Goal: Answer question/provide support

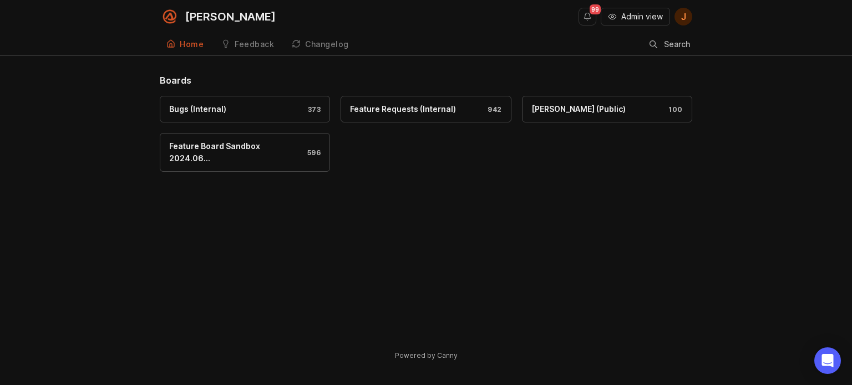
click at [635, 14] on span "Admin view" at bounding box center [642, 16] width 42 height 11
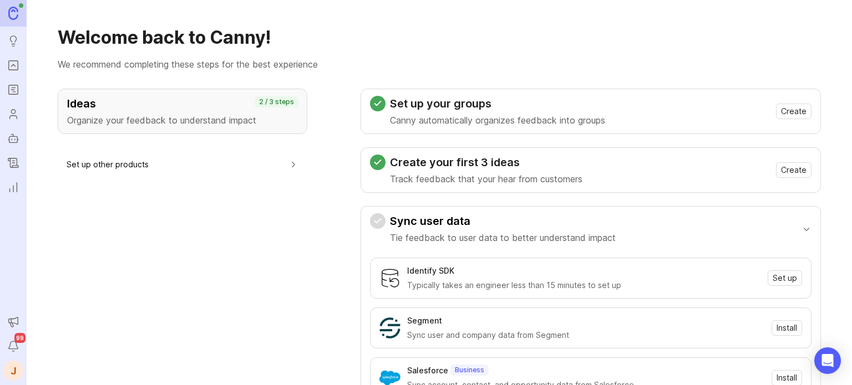
click at [20, 70] on link "Portal" at bounding box center [13, 65] width 20 height 20
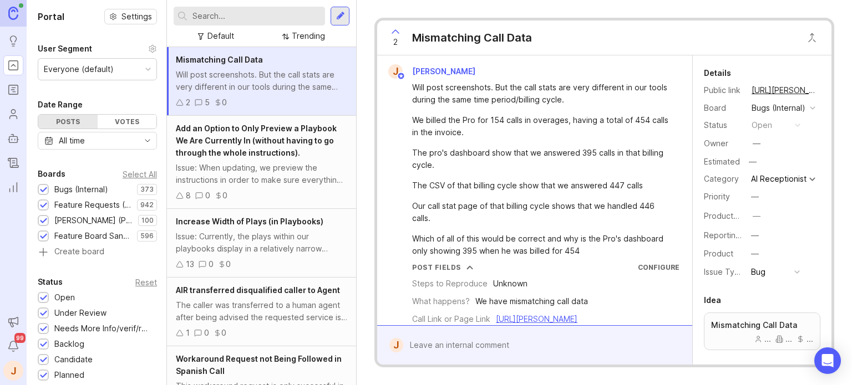
click at [248, 21] on input "text" at bounding box center [256, 16] width 128 height 12
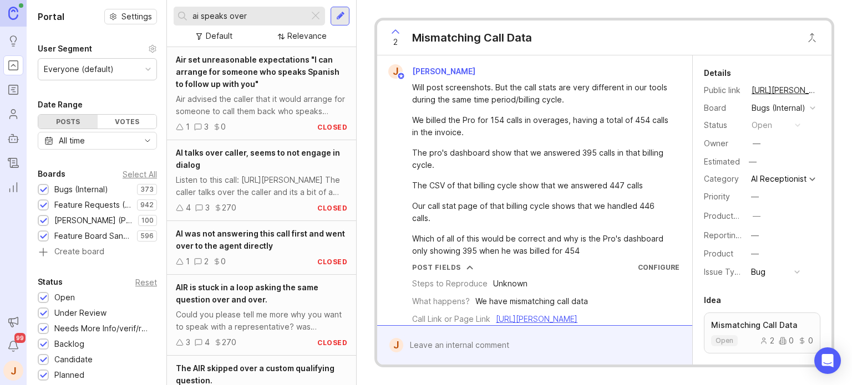
click at [220, 16] on input "ai speaks over" at bounding box center [248, 16] width 112 height 12
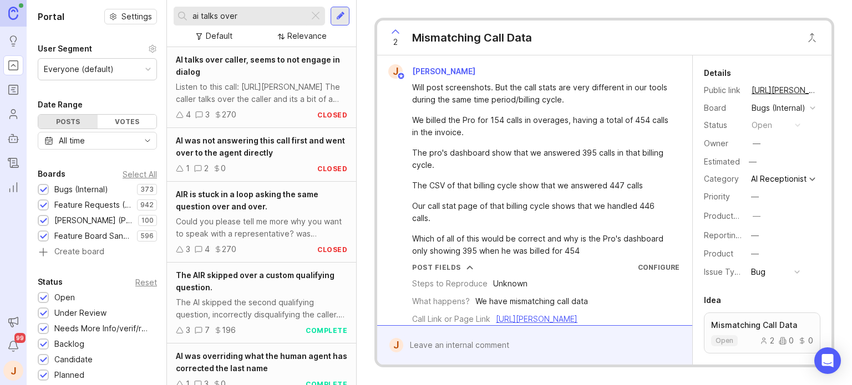
type input "ai talks over"
click at [262, 95] on div "Listen to this call: [URL][PERSON_NAME] The caller talks over the caller and it…" at bounding box center [261, 93] width 171 height 24
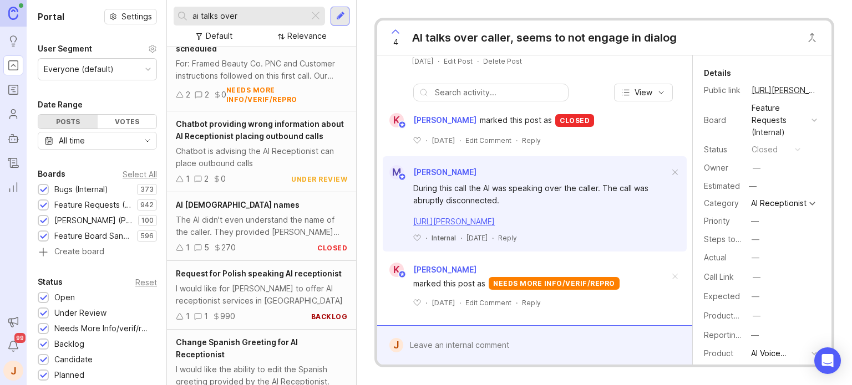
scroll to position [1823, 0]
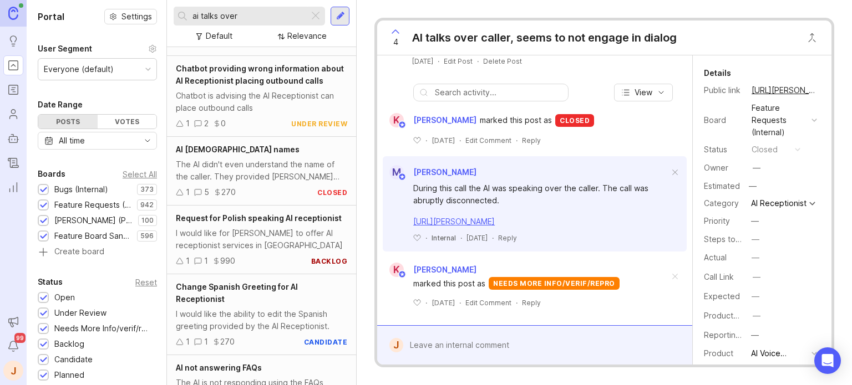
click at [453, 344] on div at bounding box center [542, 345] width 279 height 21
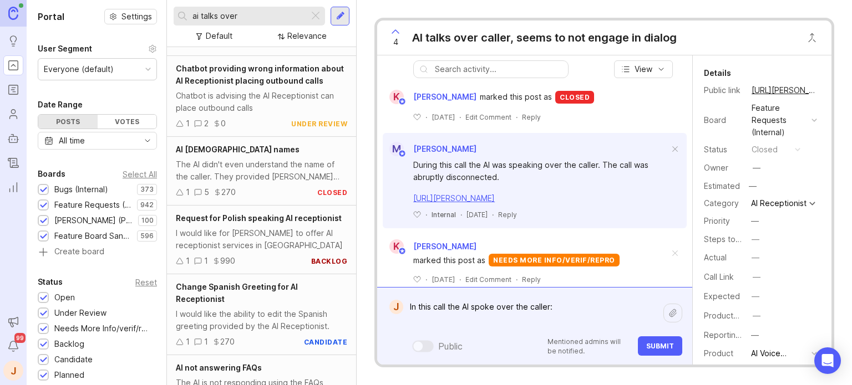
paste textarea "[URL][PERSON_NAME]"
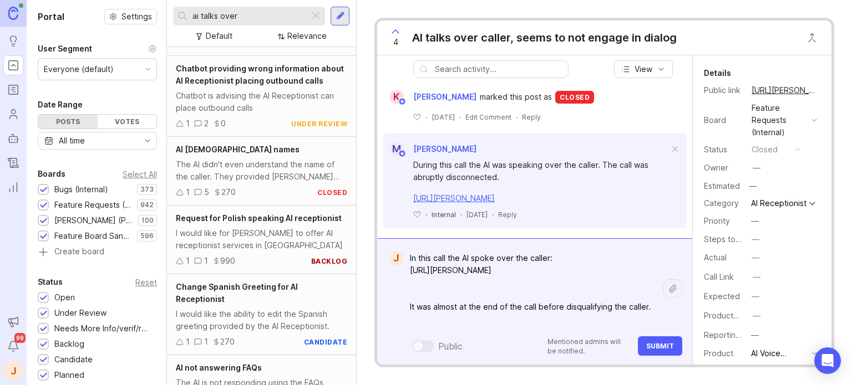
type textarea "In this call the AI spoke over the caller: [URL][PERSON_NAME] It was almost at …"
click at [654, 347] on span "Submit" at bounding box center [660, 346] width 28 height 8
